Goal: Task Accomplishment & Management: Manage account settings

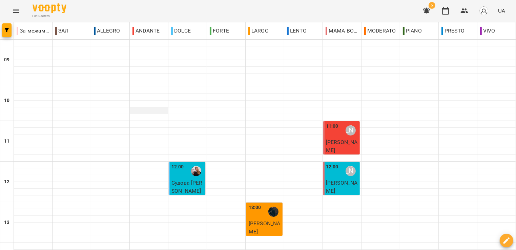
scroll to position [68, 0]
click at [15, 9] on icon "Menu" at bounding box center [16, 11] width 6 height 4
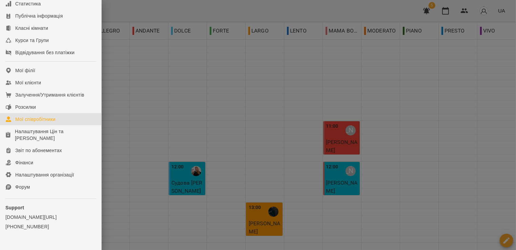
click at [47, 123] on div "Мої співробітники" at bounding box center [35, 119] width 40 height 7
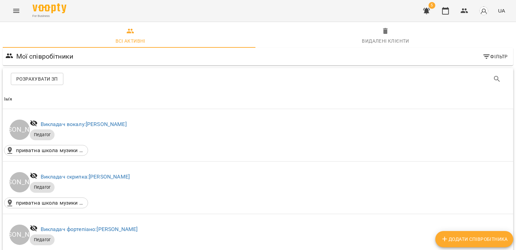
scroll to position [585, 0]
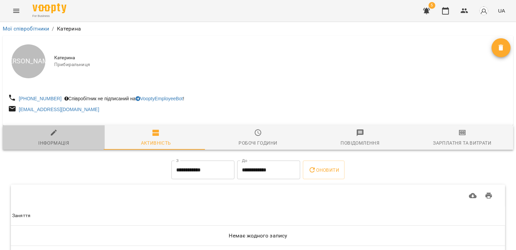
click at [54, 135] on icon "button" at bounding box center [54, 133] width 8 height 8
select select "**"
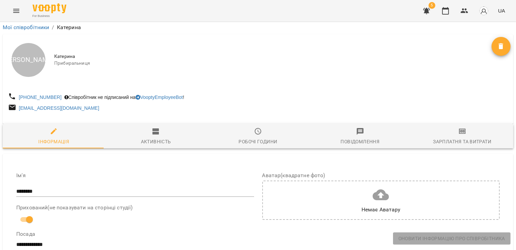
scroll to position [135, 0]
click at [17, 186] on input "********" at bounding box center [135, 191] width 238 height 11
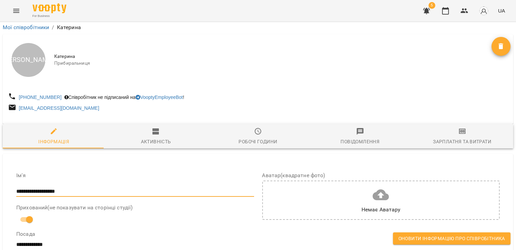
scroll to position [399, 0]
type input "**********"
click at [419, 233] on button "Оновити інформацію про співробітника" at bounding box center [451, 238] width 117 height 12
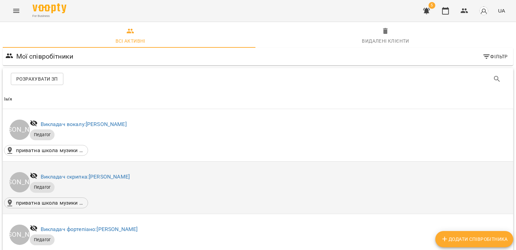
scroll to position [846, 0]
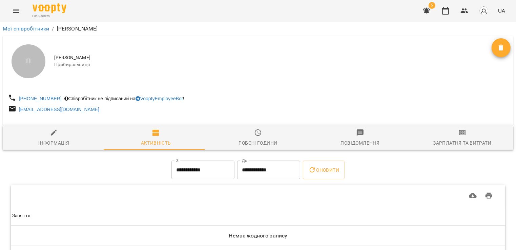
click at [427, 10] on icon "button" at bounding box center [426, 11] width 7 height 6
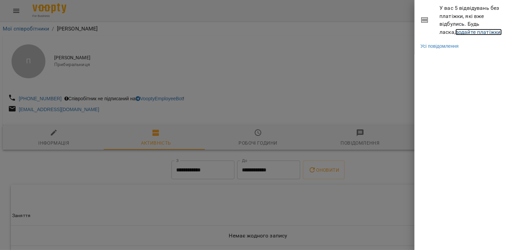
click at [455, 31] on link "додайте платіжки!" at bounding box center [478, 32] width 47 height 6
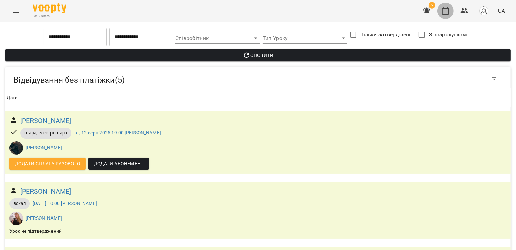
click at [446, 13] on icon "button" at bounding box center [445, 11] width 8 height 8
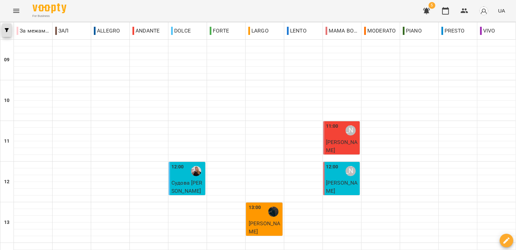
scroll to position [203, 0]
click at [19, 12] on icon "Menu" at bounding box center [16, 11] width 8 height 8
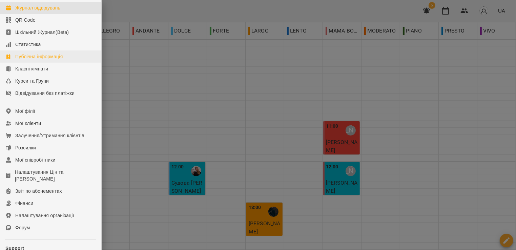
scroll to position [87, 0]
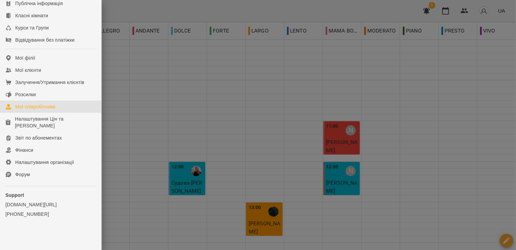
click at [38, 106] on div "Мої співробітники" at bounding box center [35, 106] width 40 height 7
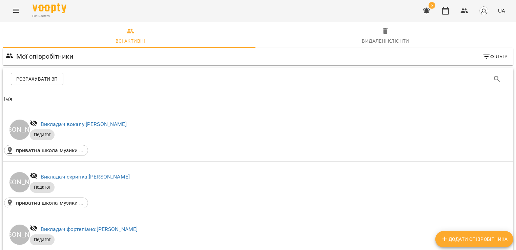
scroll to position [822, 0]
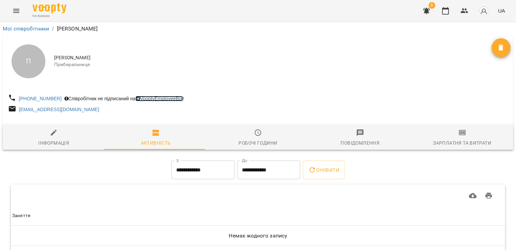
click at [154, 101] on link "VooptyEmployeeBot" at bounding box center [158, 98] width 47 height 5
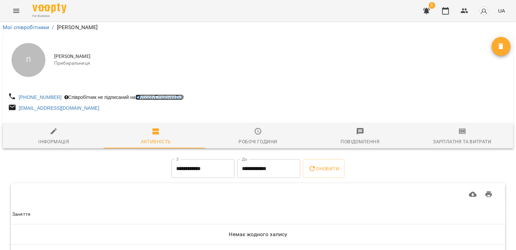
scroll to position [29, 0]
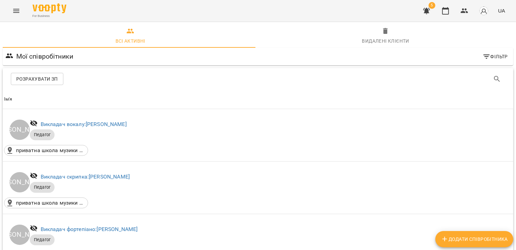
scroll to position [846, 0]
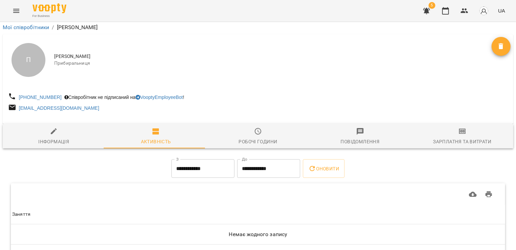
scroll to position [29, 0]
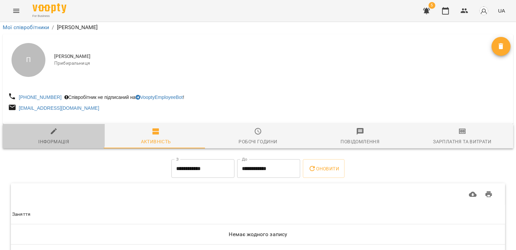
click at [51, 127] on icon "button" at bounding box center [54, 131] width 8 height 8
select select "**"
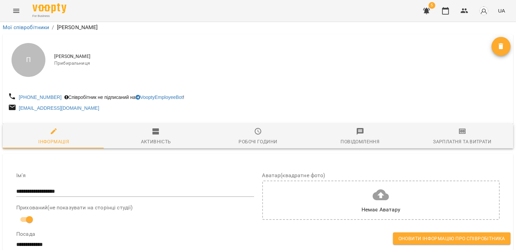
scroll to position [602, 0]
click at [409, 234] on button "Оновити інформацію про співробітника" at bounding box center [451, 238] width 117 height 12
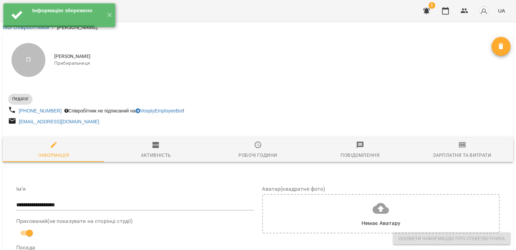
scroll to position [615, 0]
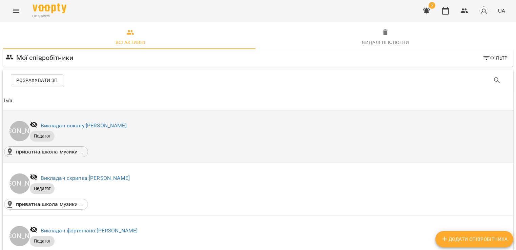
drag, startPoint x: 76, startPoint y: 23, endPoint x: 309, endPoint y: 155, distance: 268.1
click at [309, 155] on div "приватна школа музики DIEZ([STREET_ADDRESS], [GEOGRAPHIC_DATA], [GEOGRAPHIC_DAT…" at bounding box center [257, 151] width 507 height 11
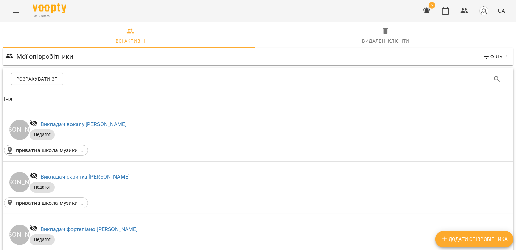
scroll to position [894, 0]
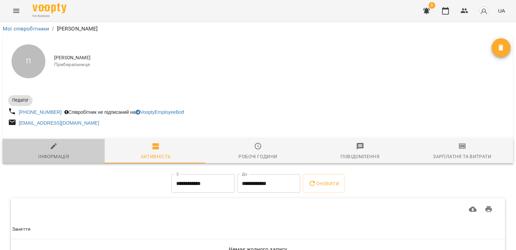
click at [53, 147] on icon "button" at bounding box center [54, 146] width 6 height 6
select select "**"
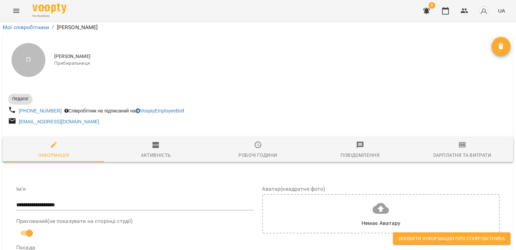
scroll to position [413, 0]
click at [434, 234] on span "Оновити інформацію про співробітника" at bounding box center [451, 238] width 107 height 8
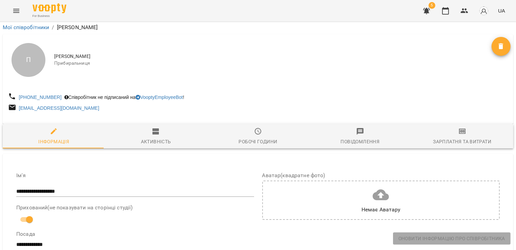
scroll to position [399, 0]
click at [446, 10] on icon "button" at bounding box center [445, 11] width 8 height 8
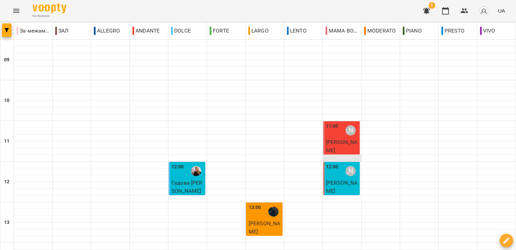
scroll to position [203, 0]
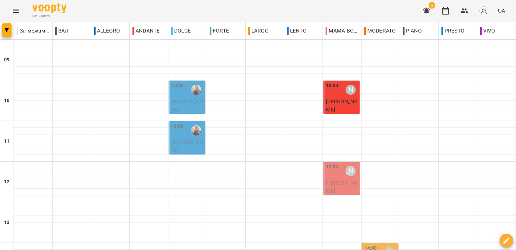
scroll to position [37, 0]
click at [187, 98] on span "[PERSON_NAME]" at bounding box center [186, 105] width 31 height 15
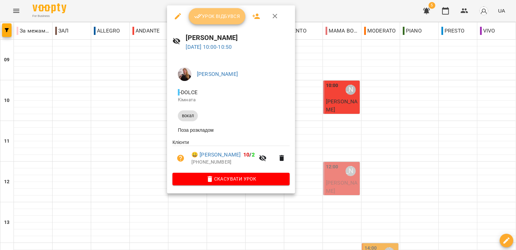
click at [201, 17] on icon "button" at bounding box center [198, 16] width 8 height 8
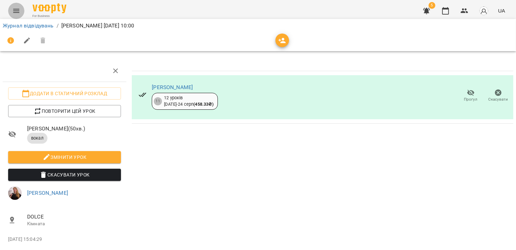
click at [14, 12] on icon "Menu" at bounding box center [16, 11] width 8 height 8
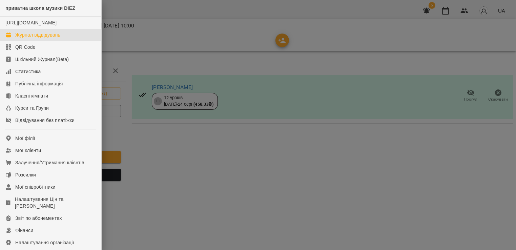
click at [24, 38] on div "Журнал відвідувань" at bounding box center [37, 34] width 45 height 7
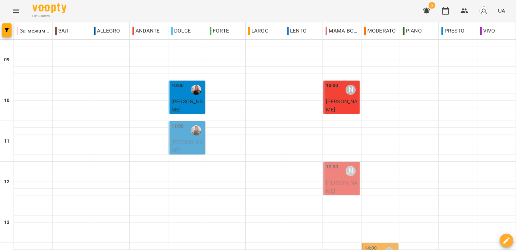
click at [178, 134] on div "11:00" at bounding box center [177, 131] width 13 height 16
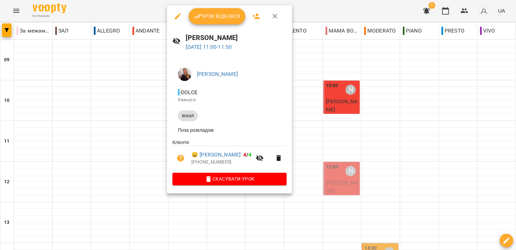
click at [208, 18] on span "Урок відбувся" at bounding box center [217, 16] width 46 height 8
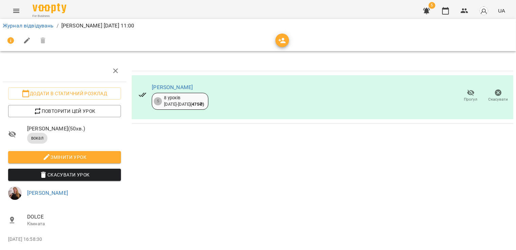
click at [14, 8] on icon "Menu" at bounding box center [16, 11] width 8 height 8
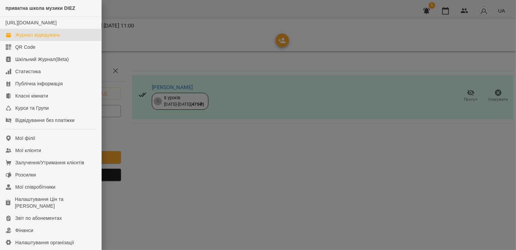
click at [31, 41] on link "Журнал відвідувань" at bounding box center [50, 35] width 101 height 12
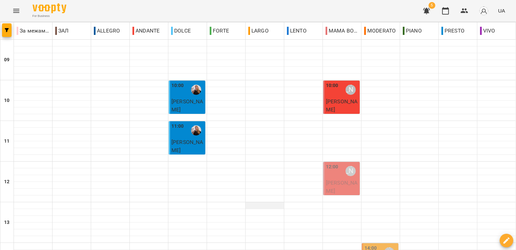
click at [255, 203] on div at bounding box center [264, 205] width 38 height 7
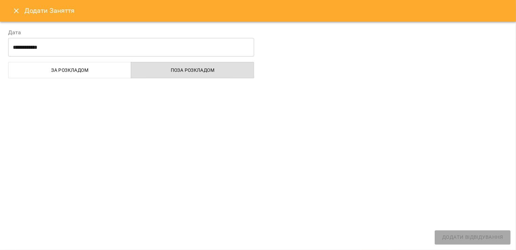
select select
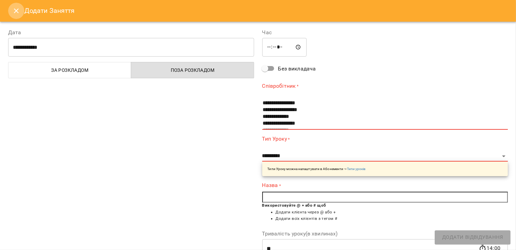
click at [13, 8] on icon "Close" at bounding box center [16, 11] width 8 height 8
